Goal: Information Seeking & Learning: Check status

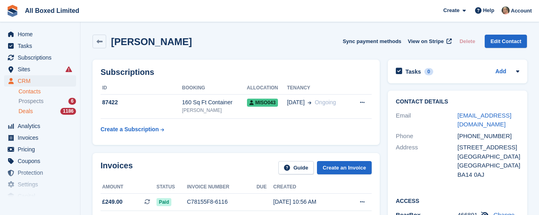
scroll to position [60, 0]
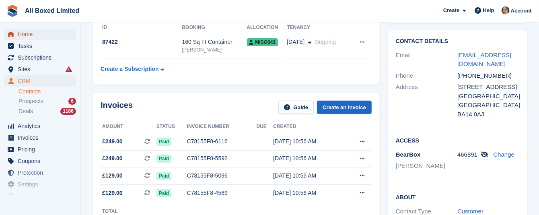
click at [29, 35] on span "Home" at bounding box center [42, 34] width 48 height 11
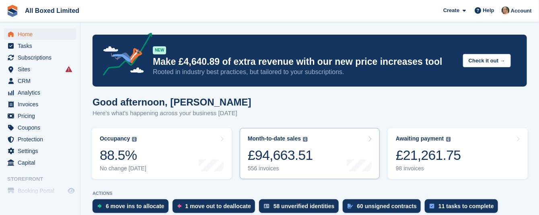
click at [274, 166] on div "556 invoices" at bounding box center [280, 168] width 65 height 7
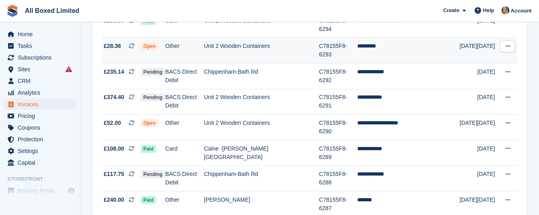
scroll to position [121, 0]
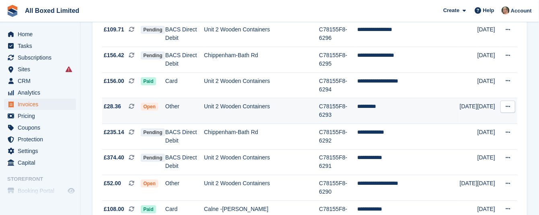
click at [257, 98] on td "Unit 2 Wooden Containers" at bounding box center [261, 111] width 115 height 26
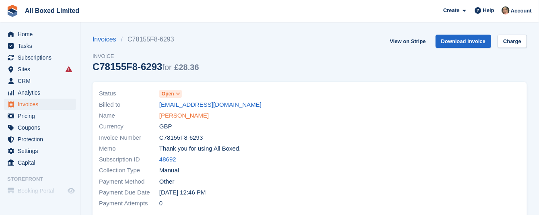
click at [175, 114] on link "[PERSON_NAME]" at bounding box center [183, 115] width 49 height 9
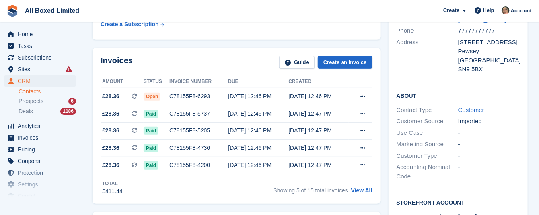
scroll to position [181, 0]
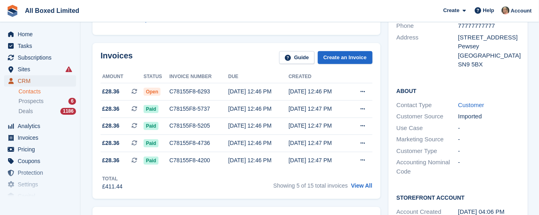
click at [29, 81] on span "CRM" at bounding box center [42, 80] width 48 height 11
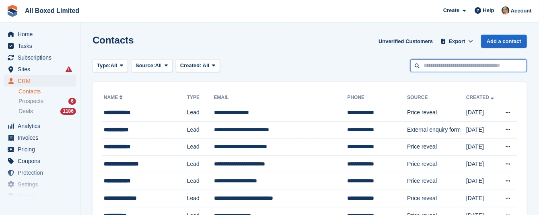
click at [431, 63] on input "text" at bounding box center [468, 65] width 117 height 13
type input "****"
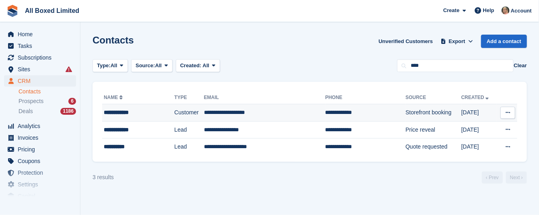
click at [222, 113] on td "**********" at bounding box center [265, 112] width 122 height 17
